Goal: Task Accomplishment & Management: Manage account settings

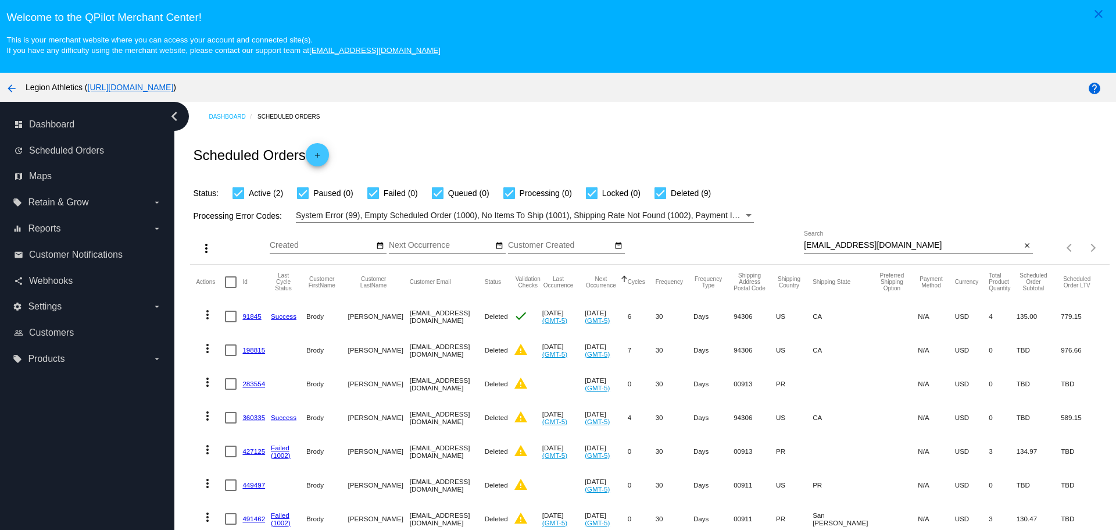
click at [895, 235] on div "[EMAIL_ADDRESS][DOMAIN_NAME] Search" at bounding box center [912, 242] width 217 height 23
click at [894, 245] on input "[EMAIL_ADDRESS][DOMAIN_NAME]" at bounding box center [912, 245] width 217 height 9
paste input "[PERSON_NAME][EMAIL_ADDRESS][PERSON_NAME]"
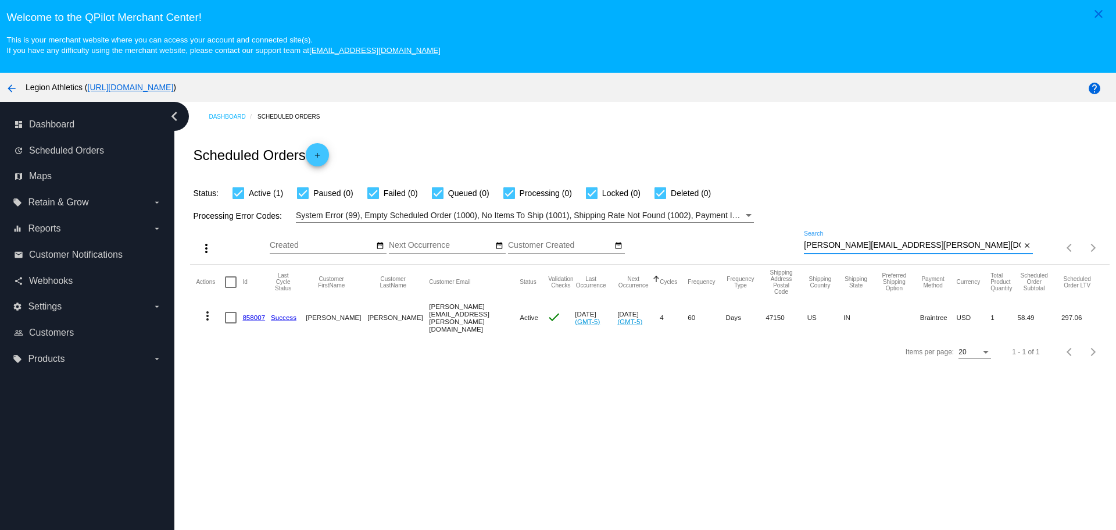
click at [206, 314] on mat-icon "more_vert" at bounding box center [208, 316] width 14 height 14
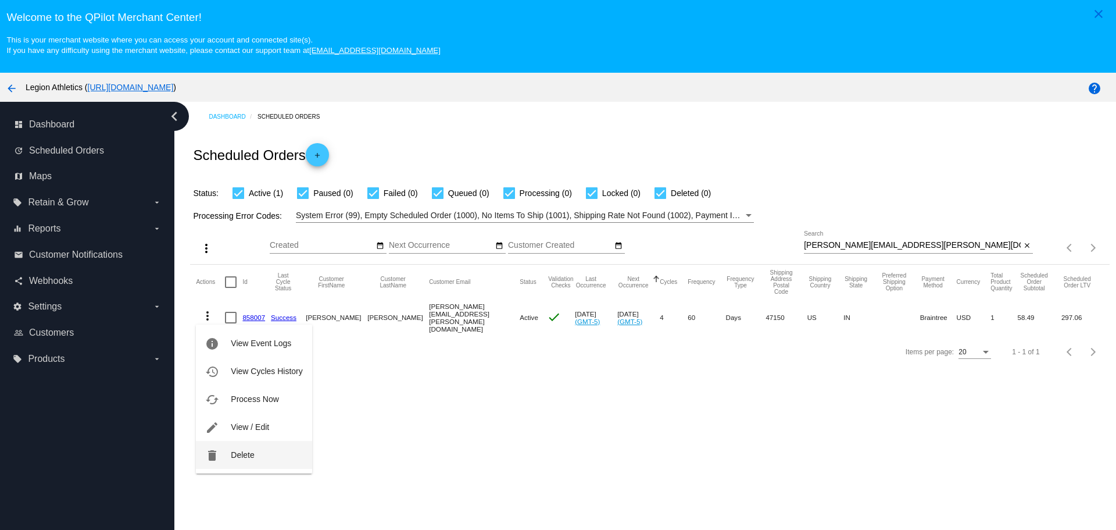
click at [255, 451] on button "delete Delete" at bounding box center [254, 455] width 116 height 28
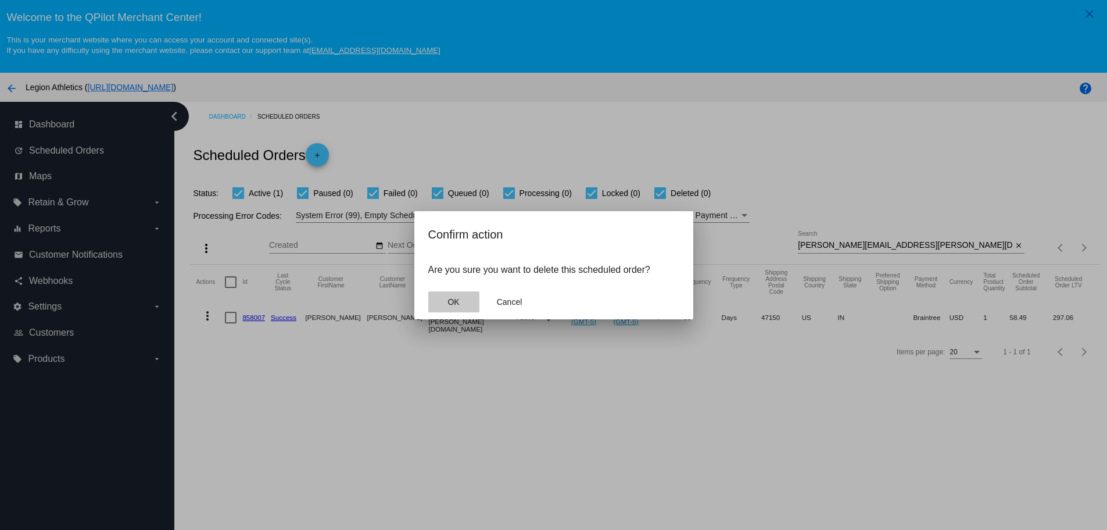
click at [477, 305] on button "OK" at bounding box center [453, 301] width 51 height 21
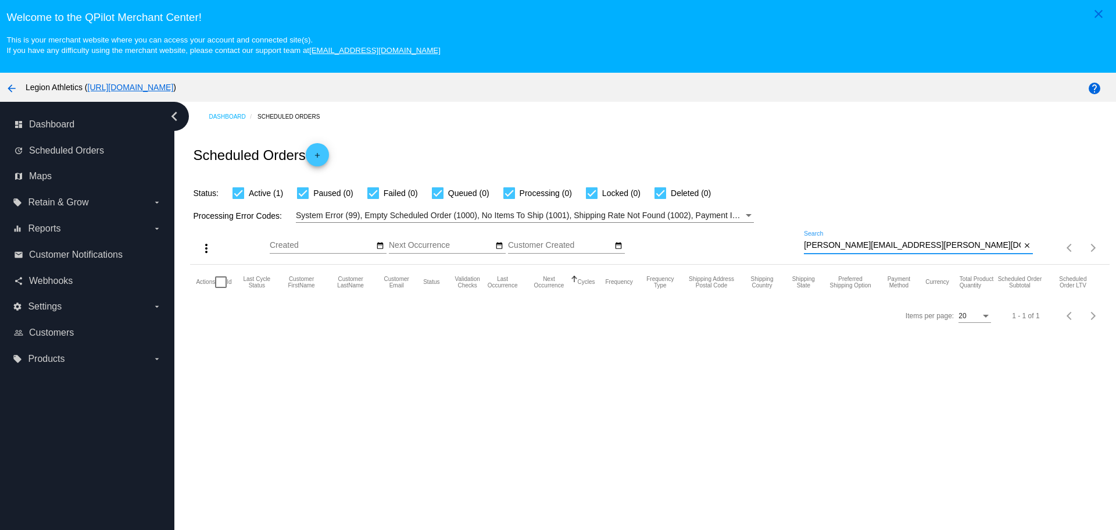
click at [922, 241] on input "[PERSON_NAME][EMAIL_ADDRESS][PERSON_NAME][DOMAIN_NAME]" at bounding box center [912, 245] width 217 height 9
paste input "[EMAIL_ADDRESS][DOMAIN_NAME]"
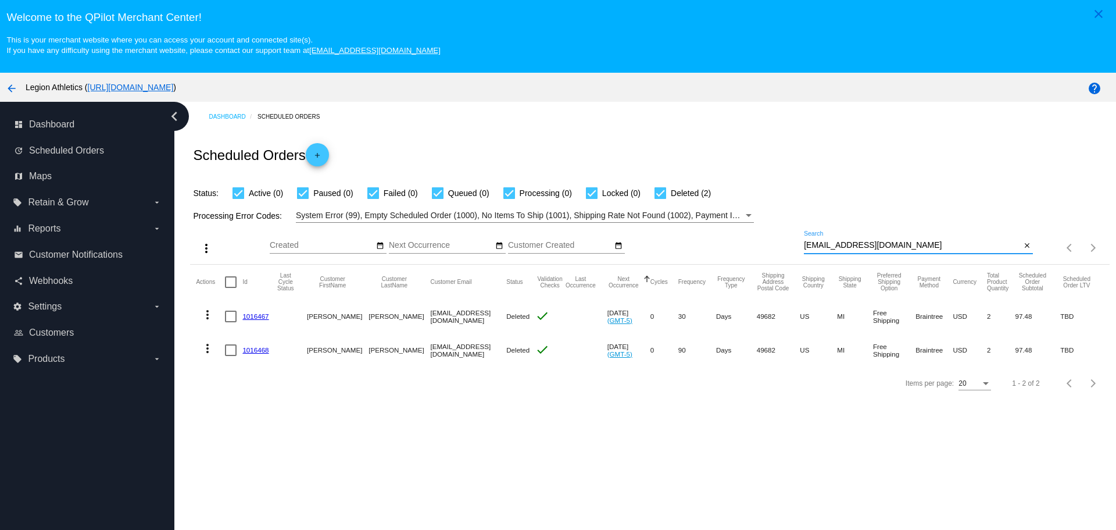
paste input "[EMAIL_ADDRESS][DOMAIN_NAME]"
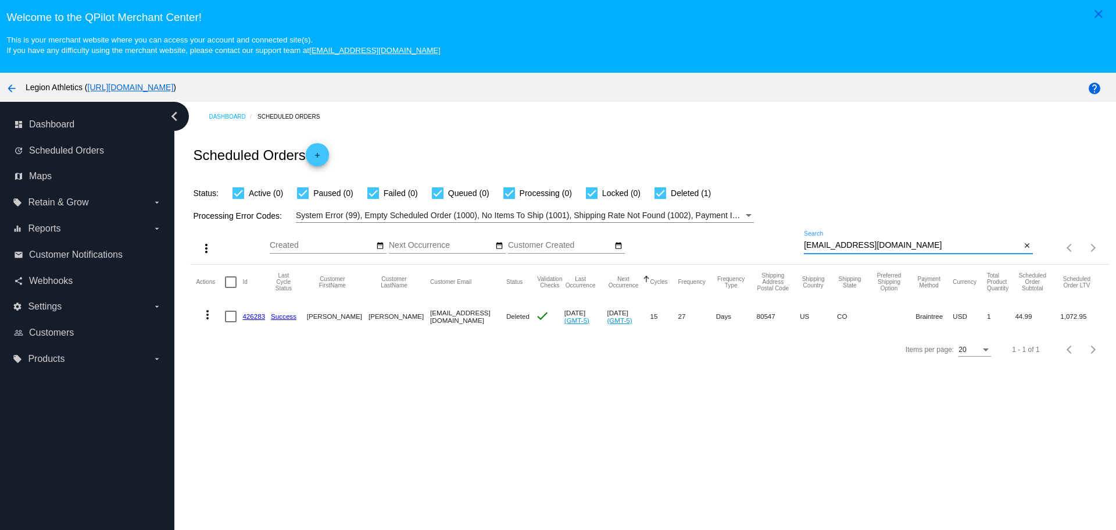
click at [904, 244] on input "[EMAIL_ADDRESS][DOMAIN_NAME]" at bounding box center [912, 245] width 217 height 9
paste input "[EMAIL_ADDRESS][DOMAIN_NAME]"
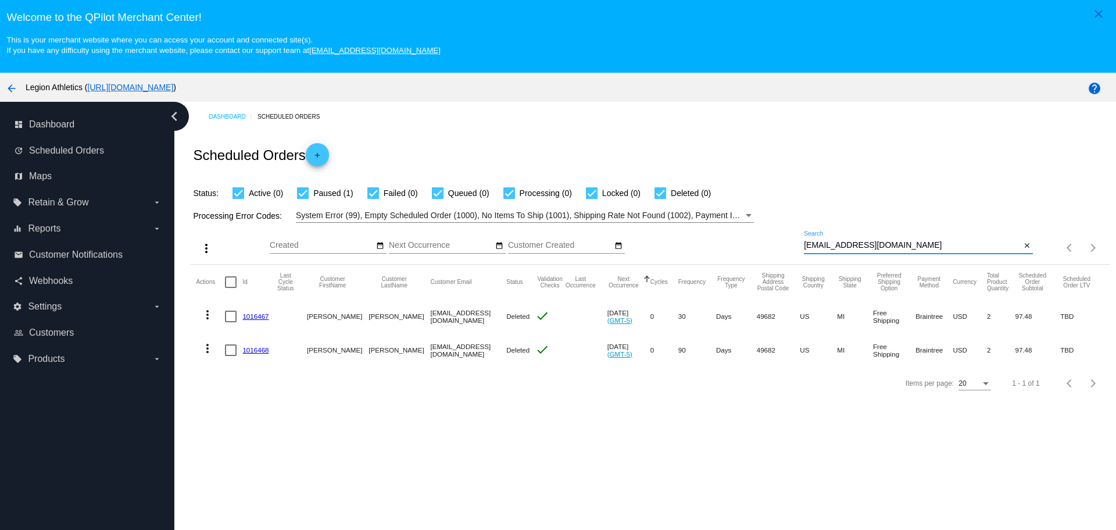
type input "[EMAIL_ADDRESS][DOMAIN_NAME]"
